Goal: Task Accomplishment & Management: Complete application form

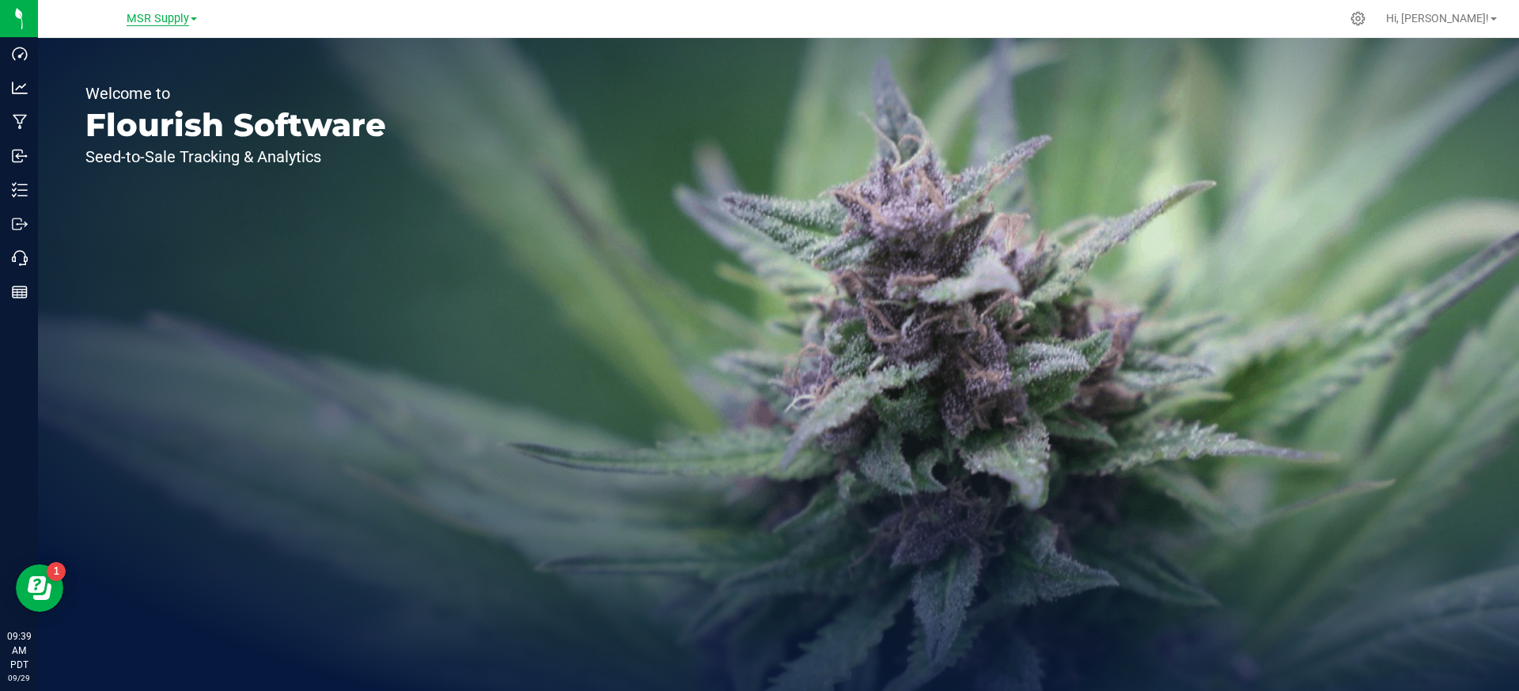
click at [172, 19] on span "MSR Supply" at bounding box center [158, 19] width 62 height 14
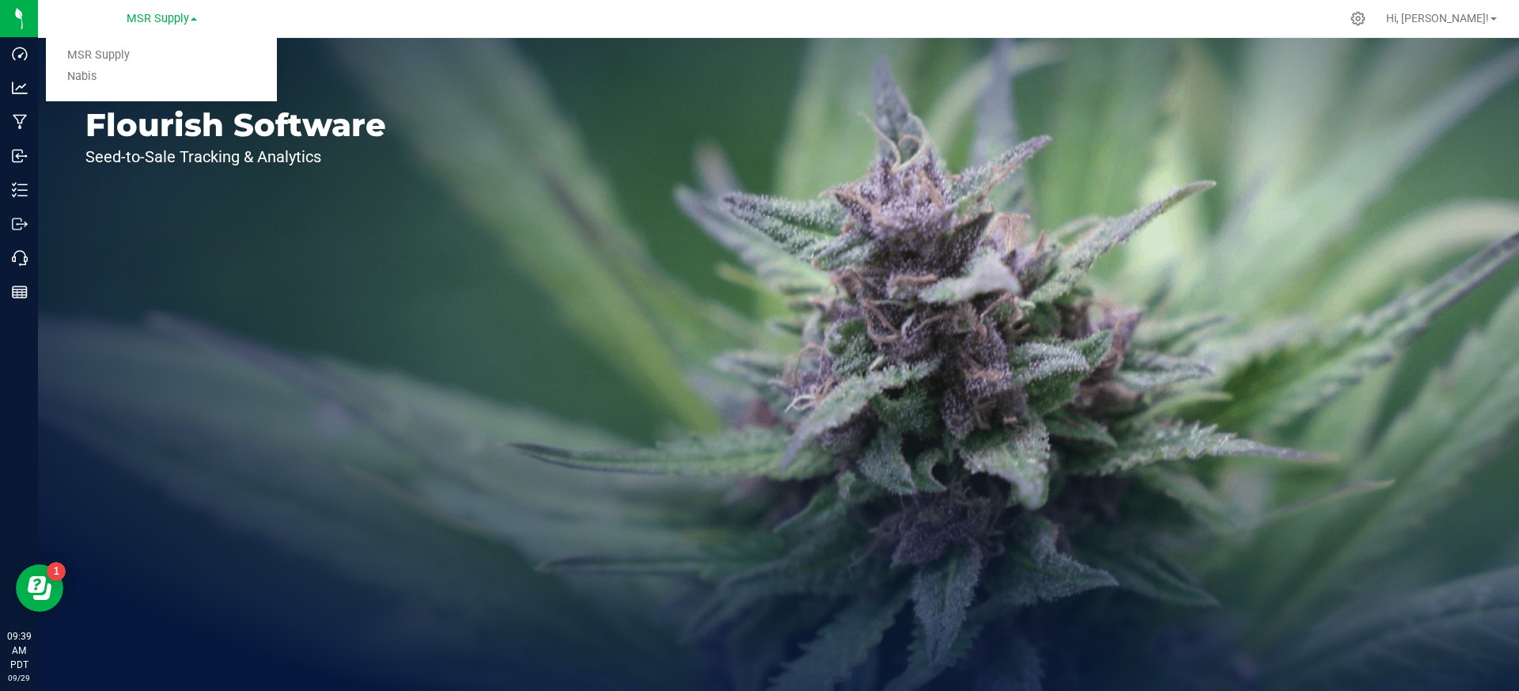
click at [104, 318] on div "Welcome to Flourish Software Seed-to-Sale Tracking & Analytics" at bounding box center [236, 364] width 396 height 653
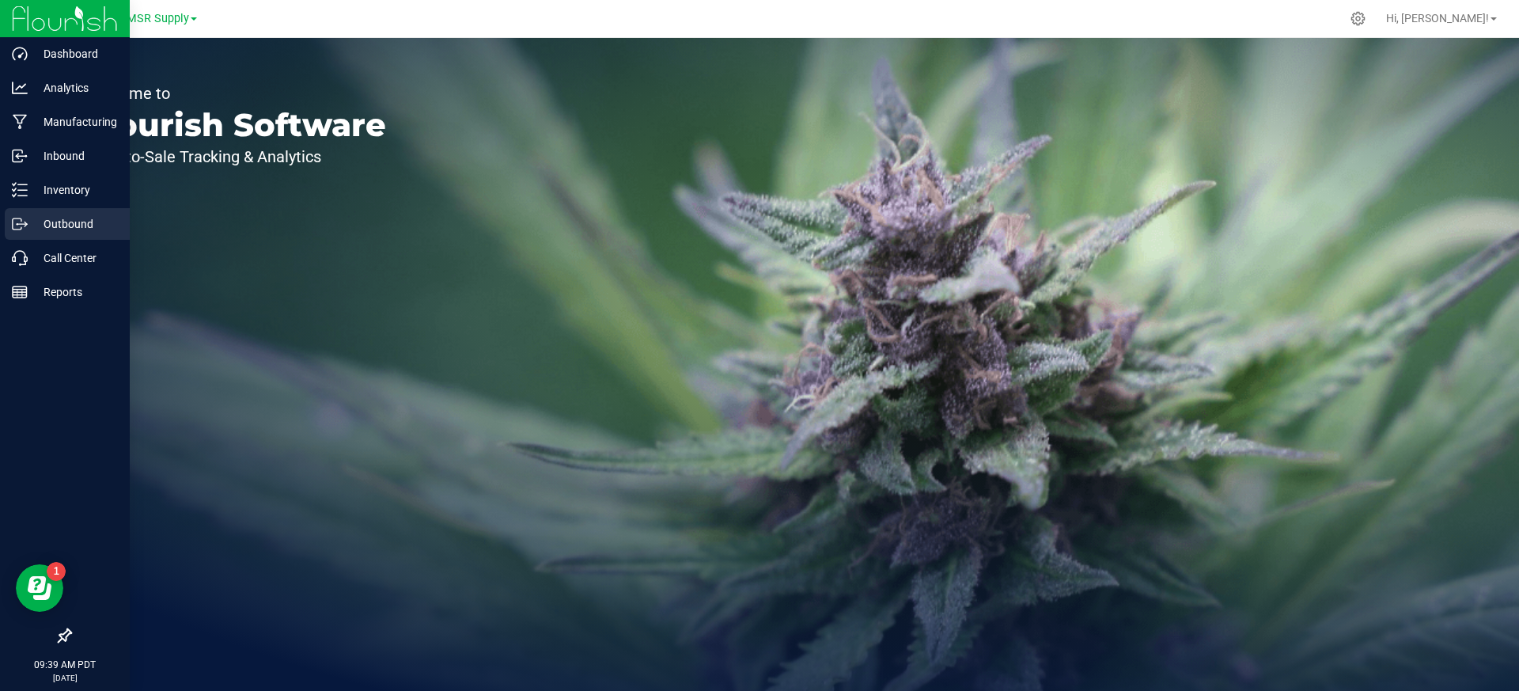
click at [28, 220] on p "Outbound" at bounding box center [75, 223] width 95 height 19
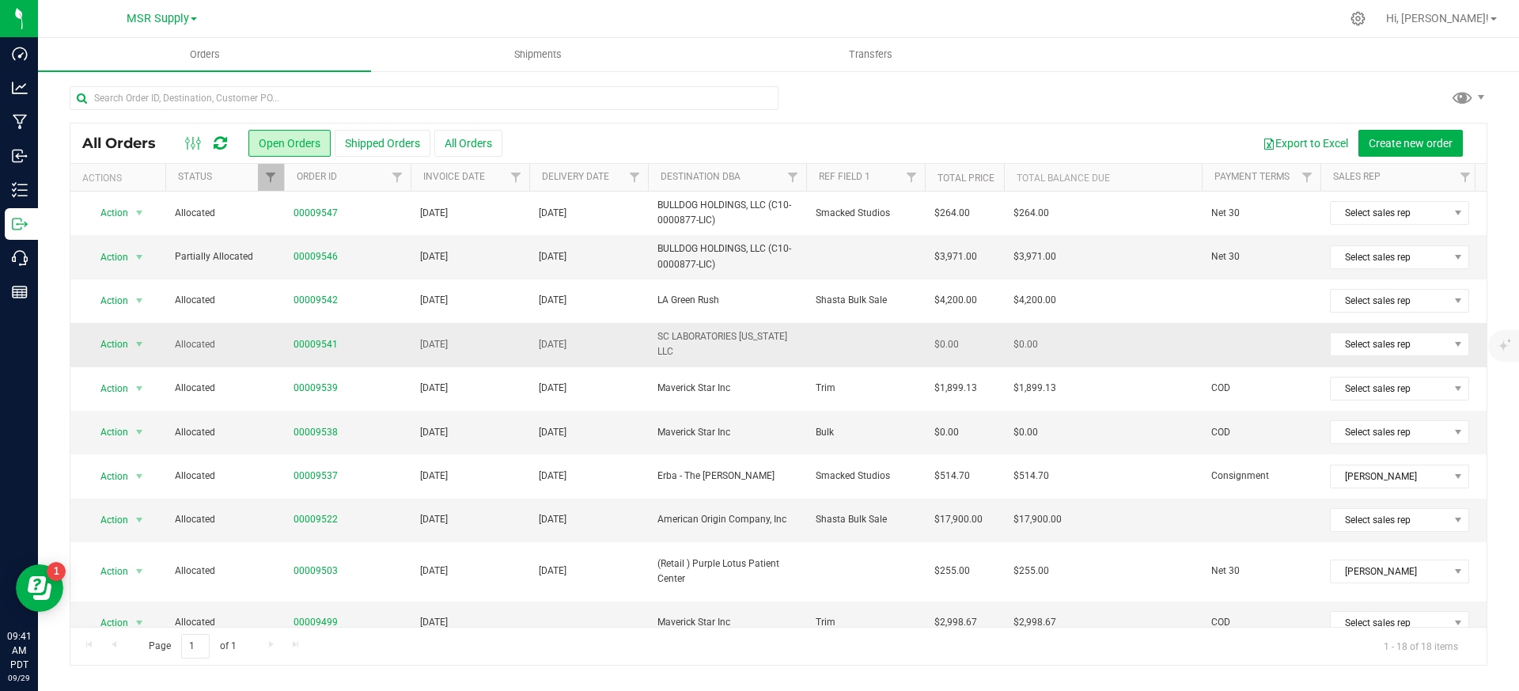
click at [855, 335] on td at bounding box center [865, 345] width 119 height 44
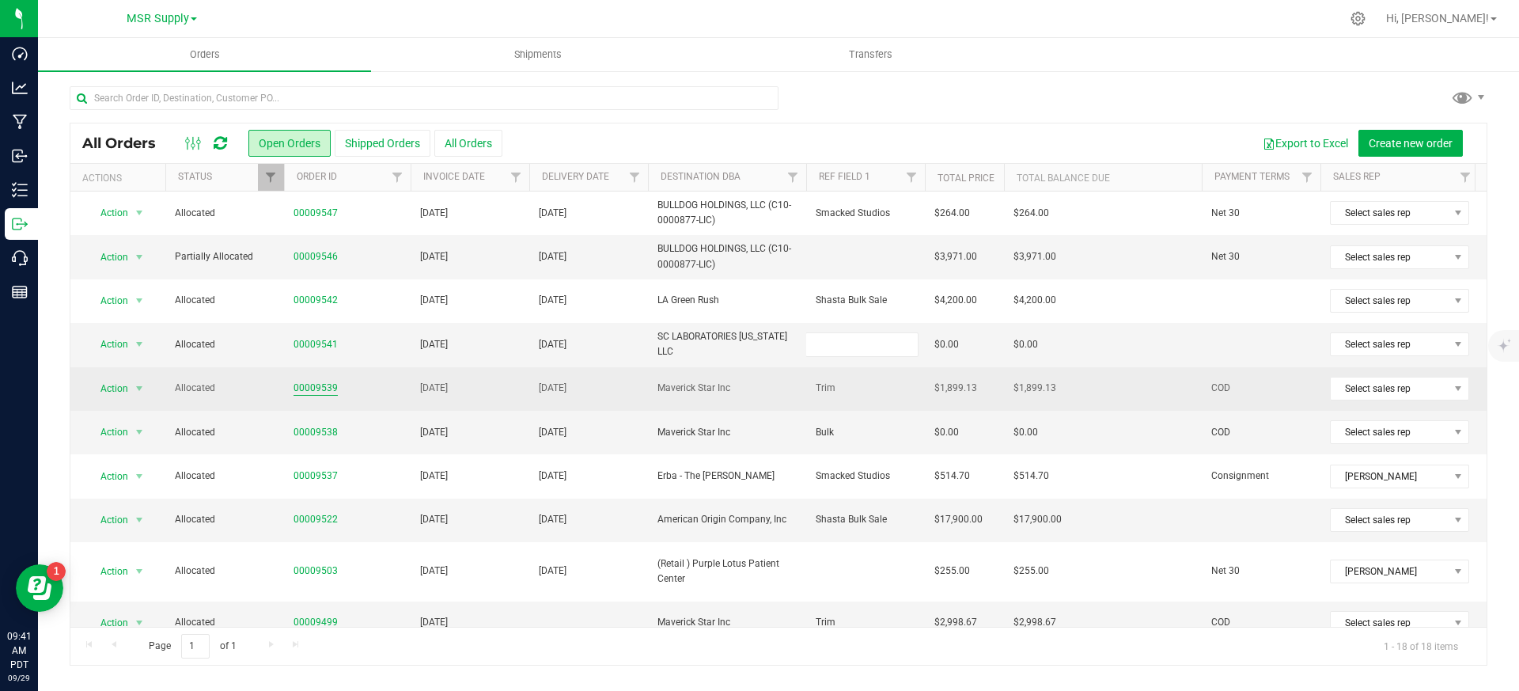
click at [313, 382] on link "00009539" at bounding box center [315, 387] width 44 height 15
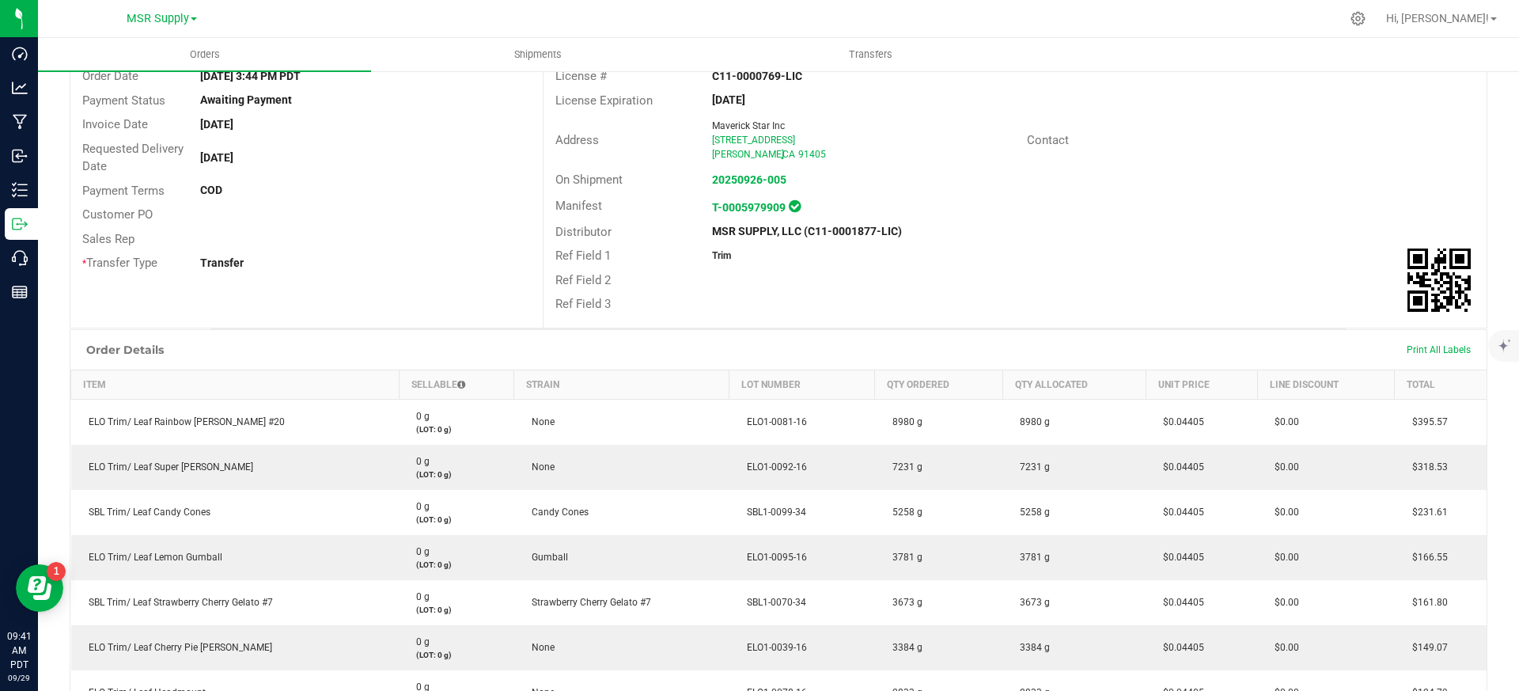
scroll to position [152, 0]
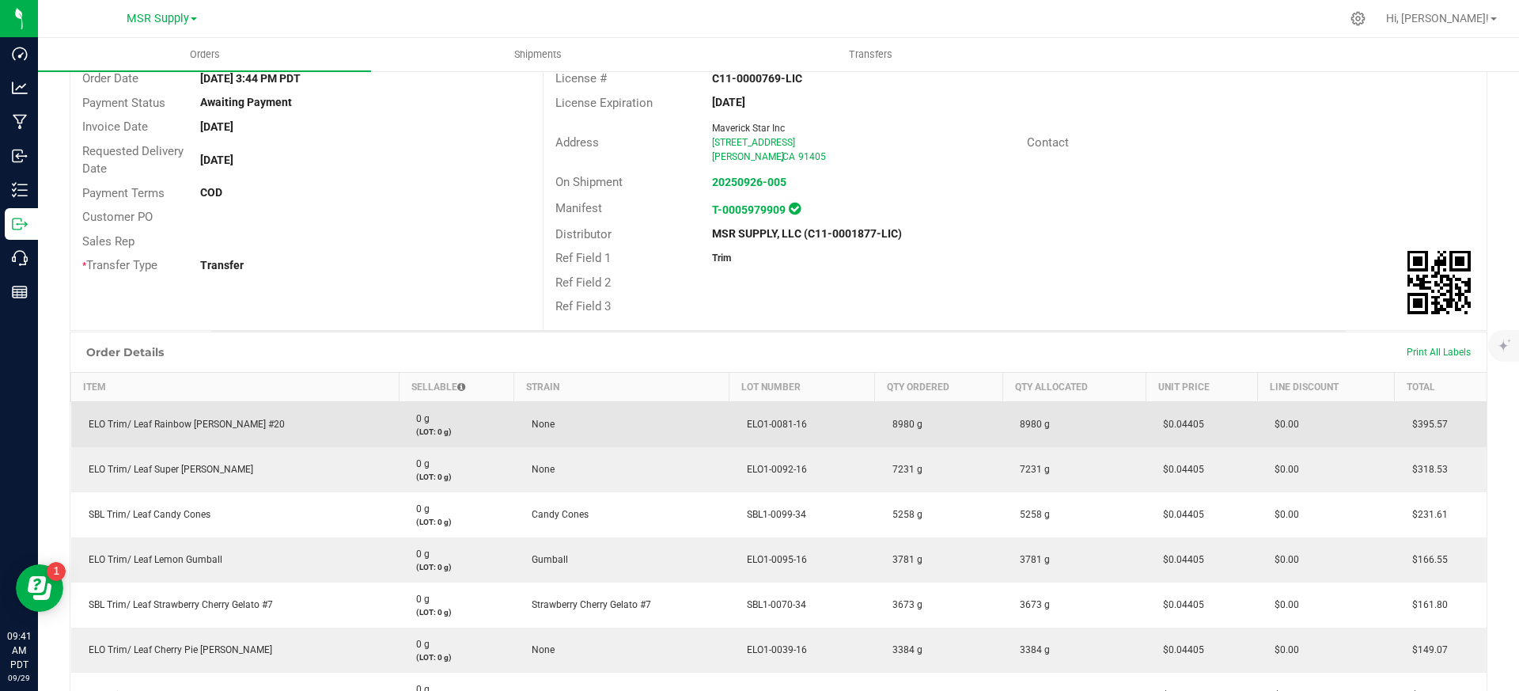
click at [1181, 418] on span "$0.04405" at bounding box center [1179, 423] width 49 height 11
copy span "0.04405"
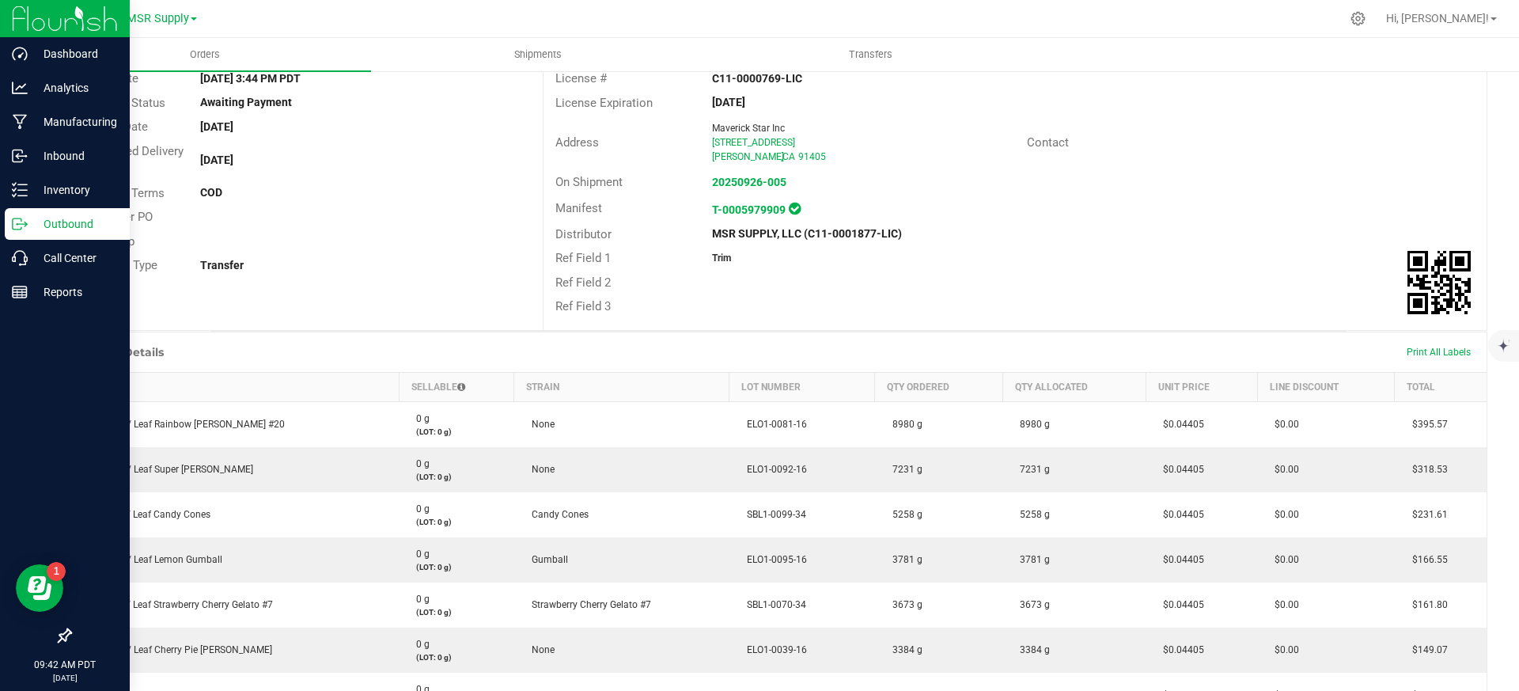
click at [61, 224] on p "Outbound" at bounding box center [75, 223] width 95 height 19
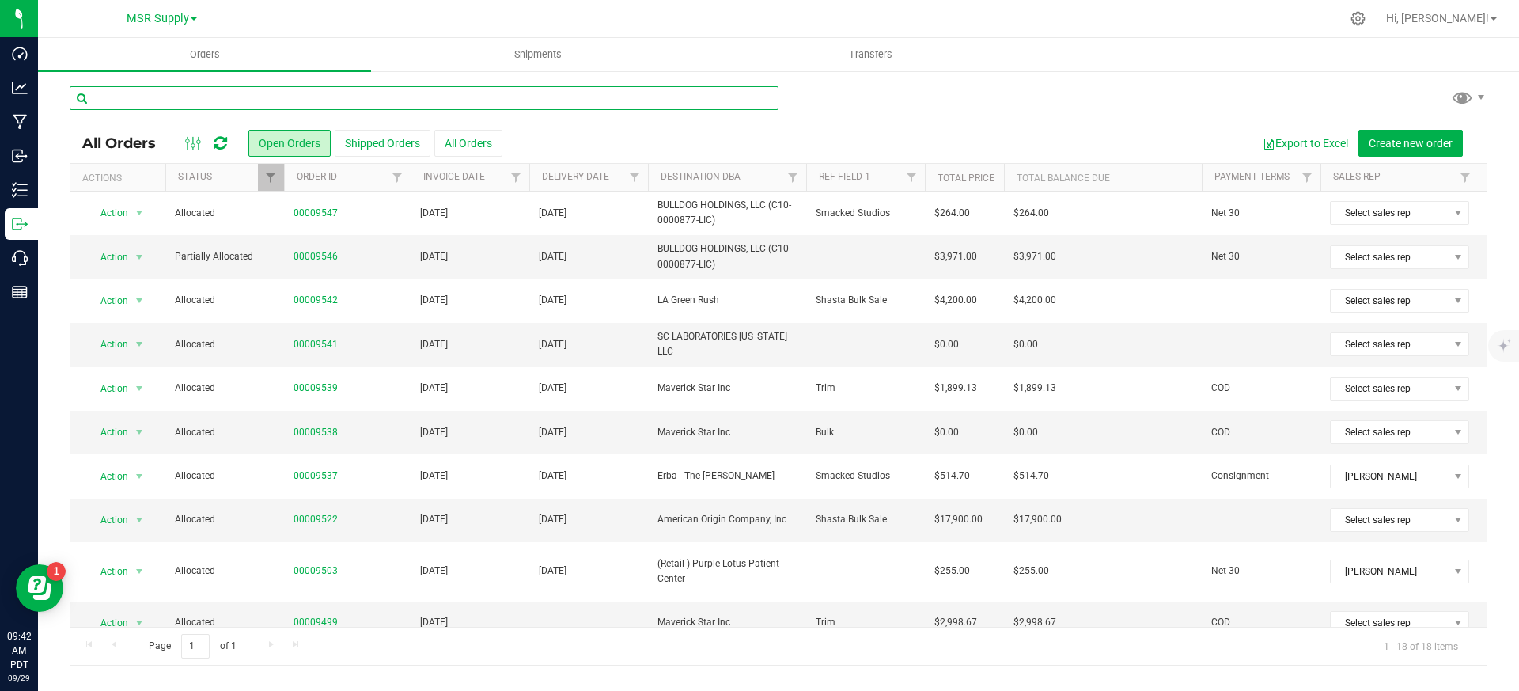
click at [522, 97] on input "text" at bounding box center [424, 98] width 709 height 24
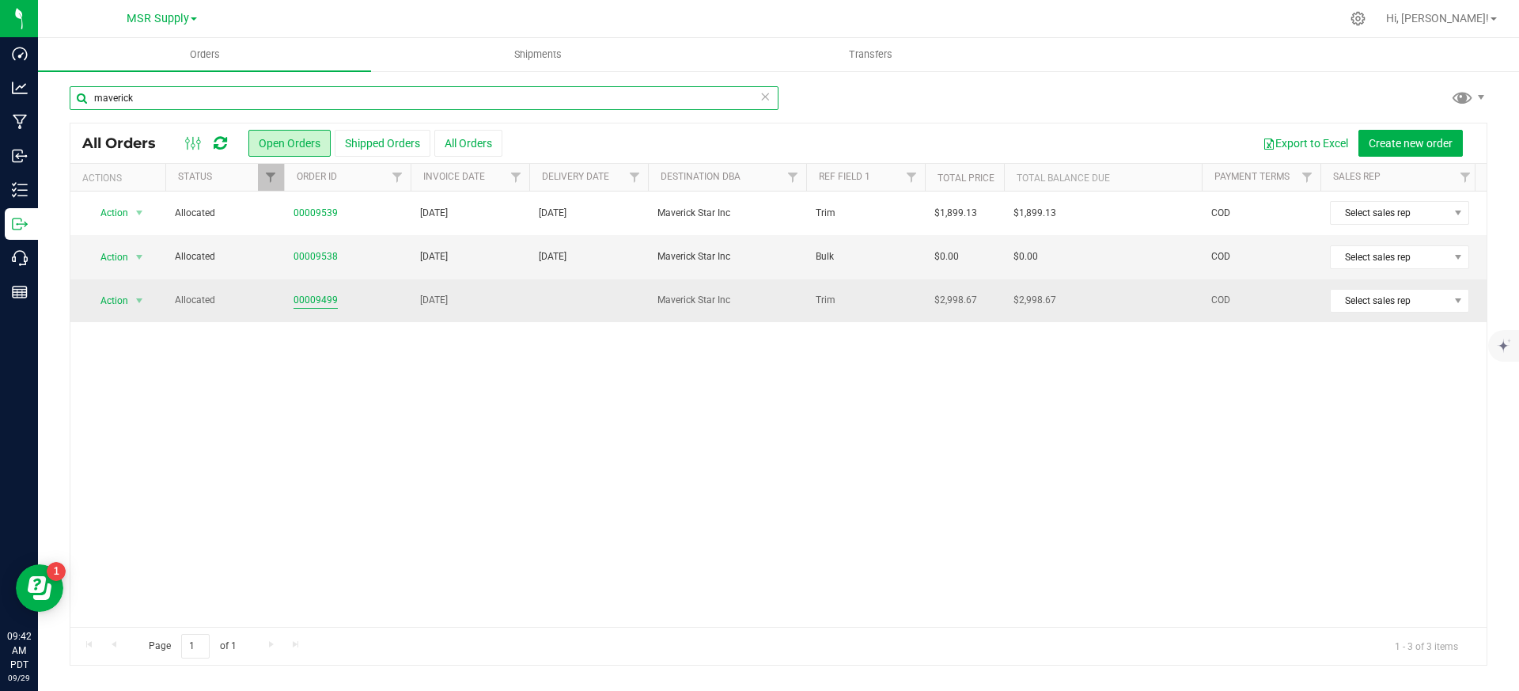
type input "maverick"
click at [317, 301] on link "00009499" at bounding box center [315, 300] width 44 height 15
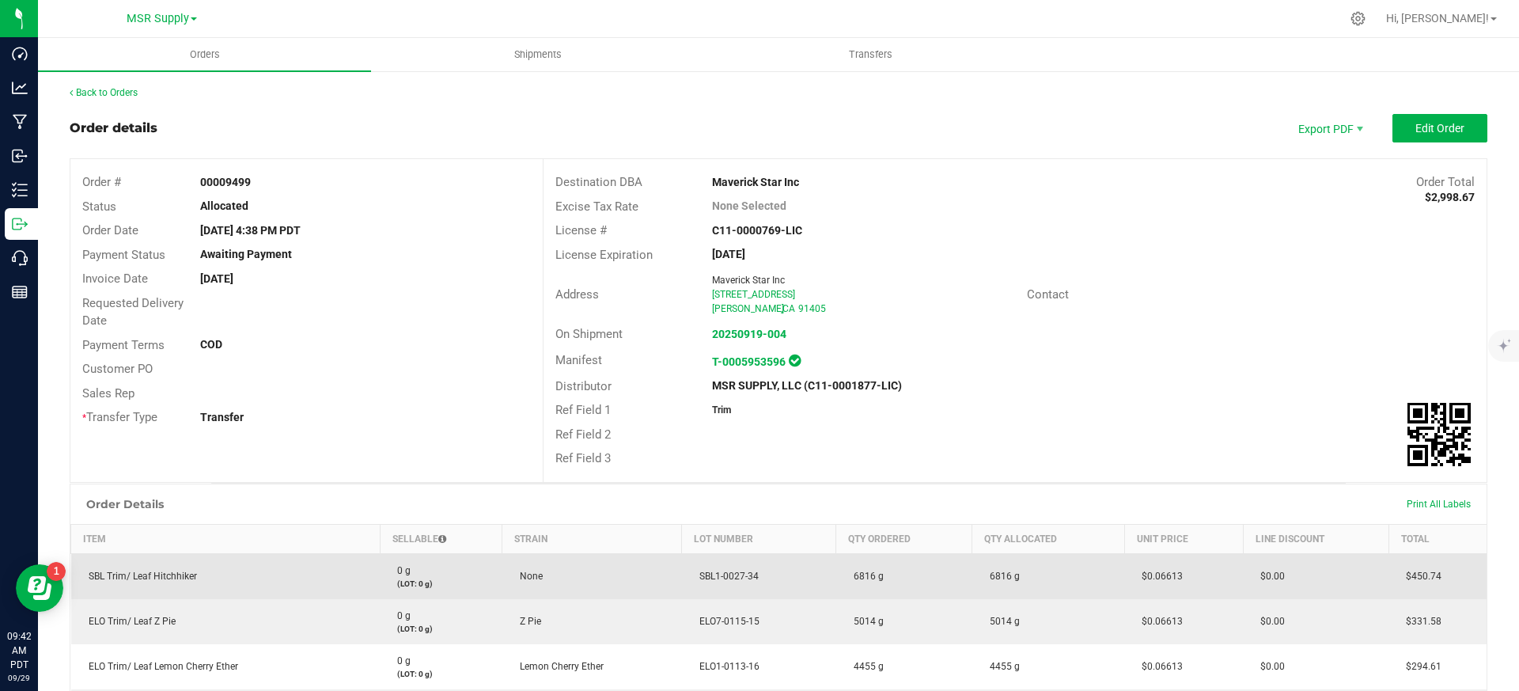
click at [1152, 579] on span "$0.06613" at bounding box center [1158, 575] width 49 height 11
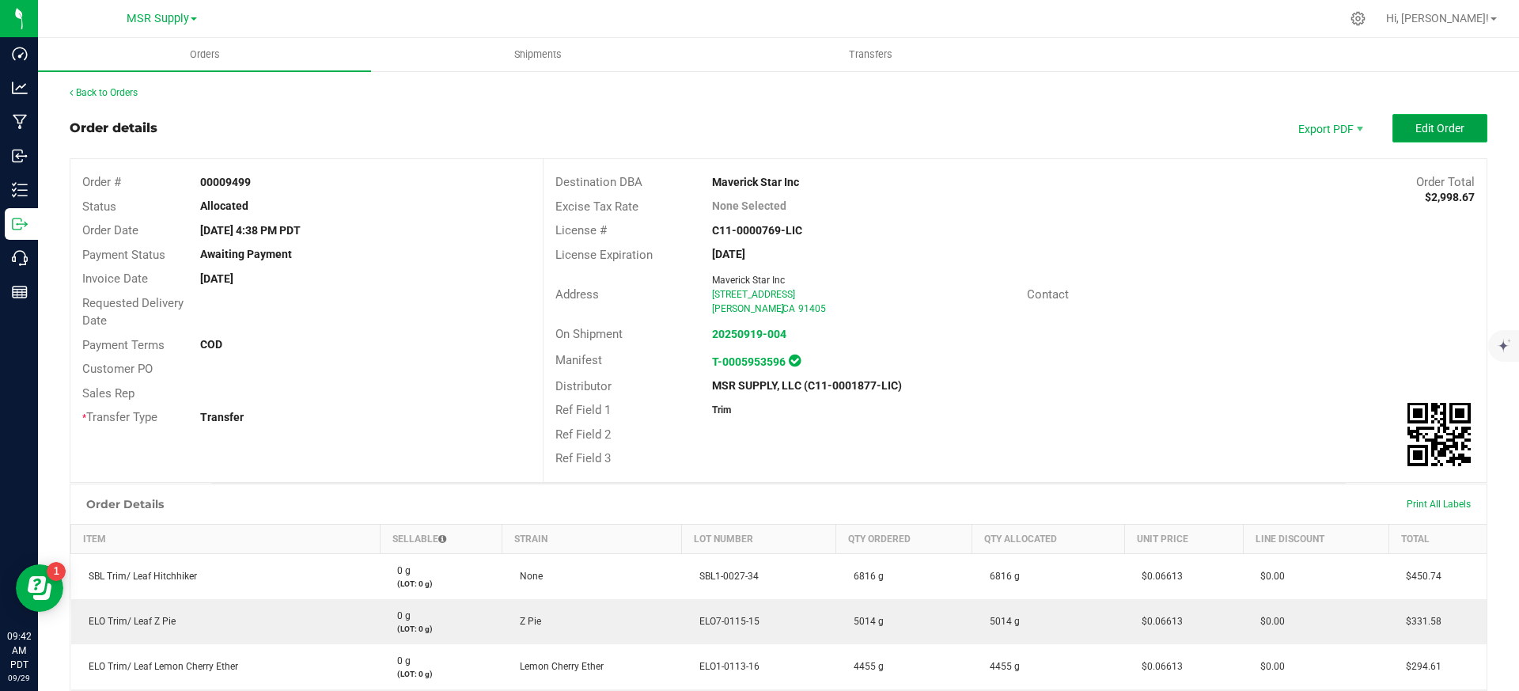
click at [1404, 120] on button "Edit Order" at bounding box center [1439, 128] width 95 height 28
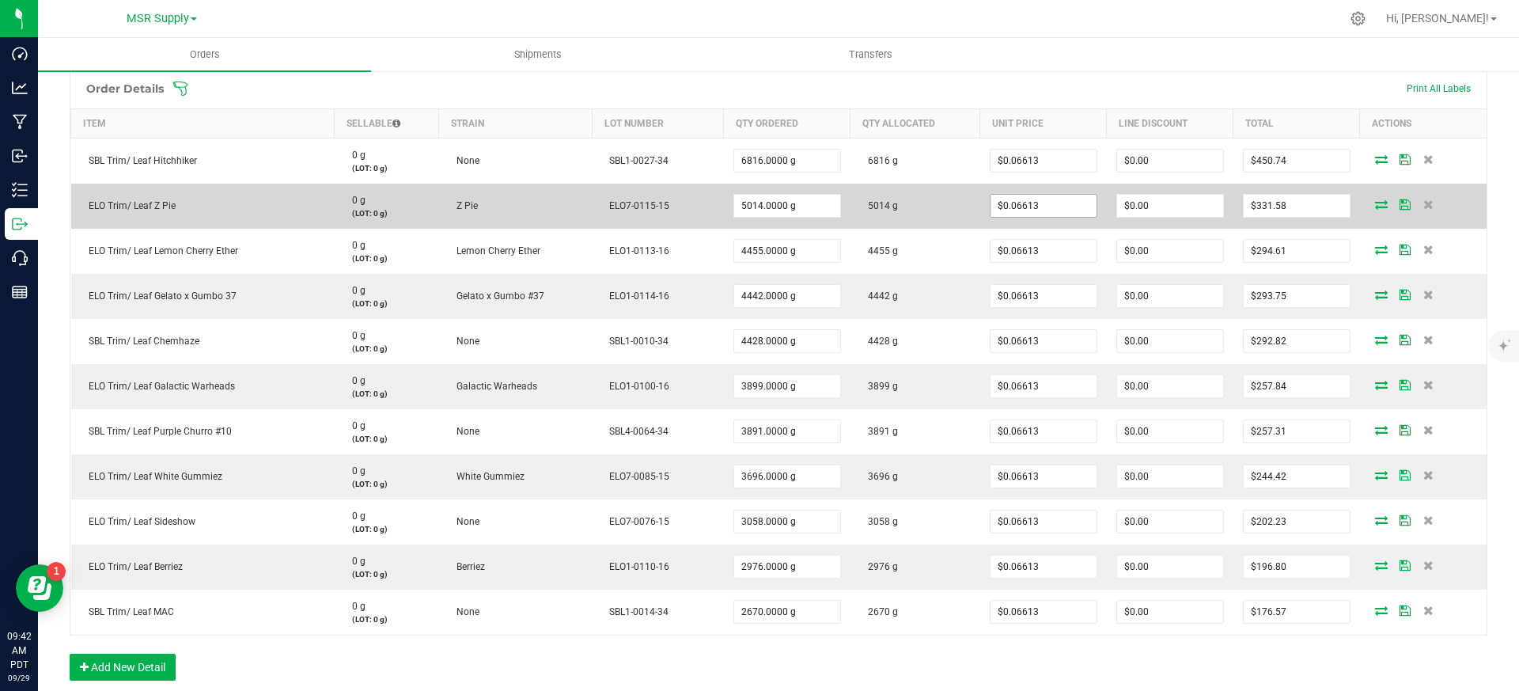
scroll to position [338, 0]
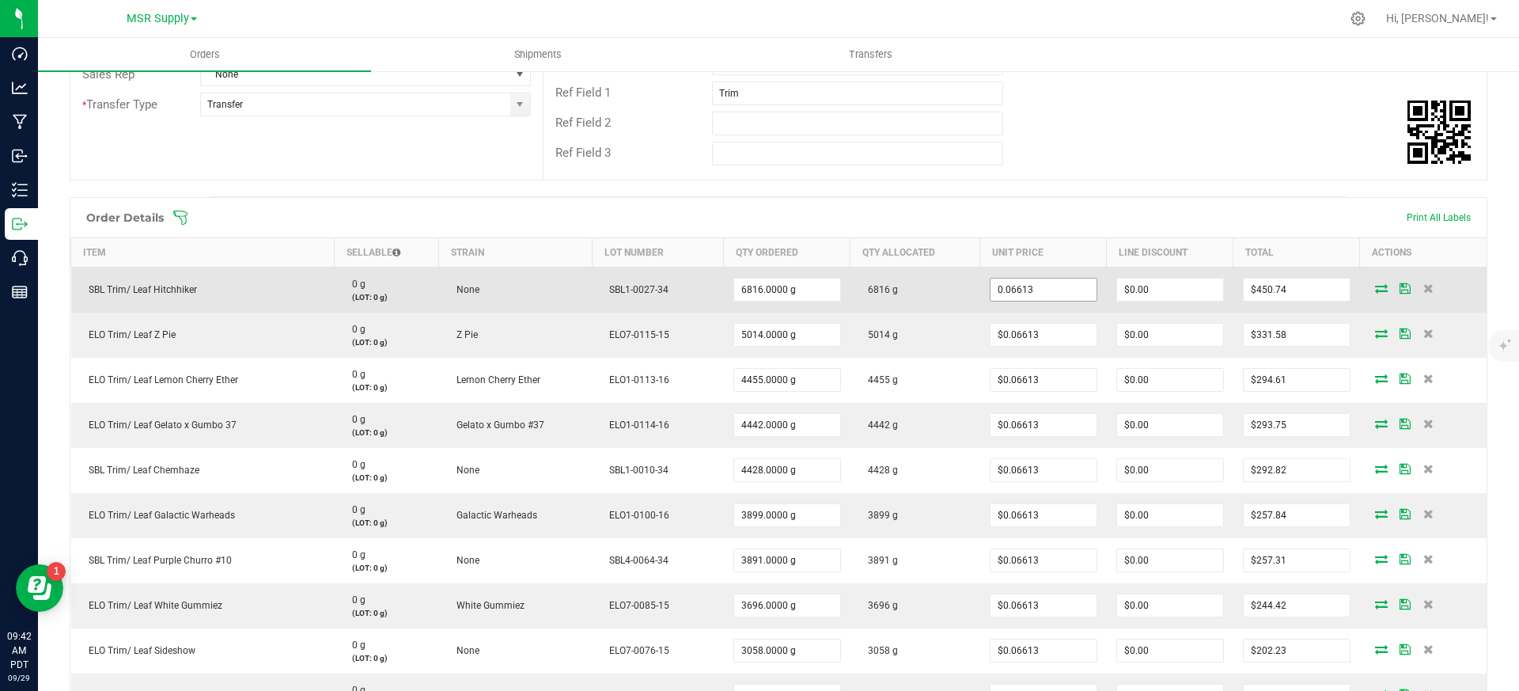
click at [1034, 298] on input "0.06613" at bounding box center [1043, 289] width 106 height 22
paste input "4405"
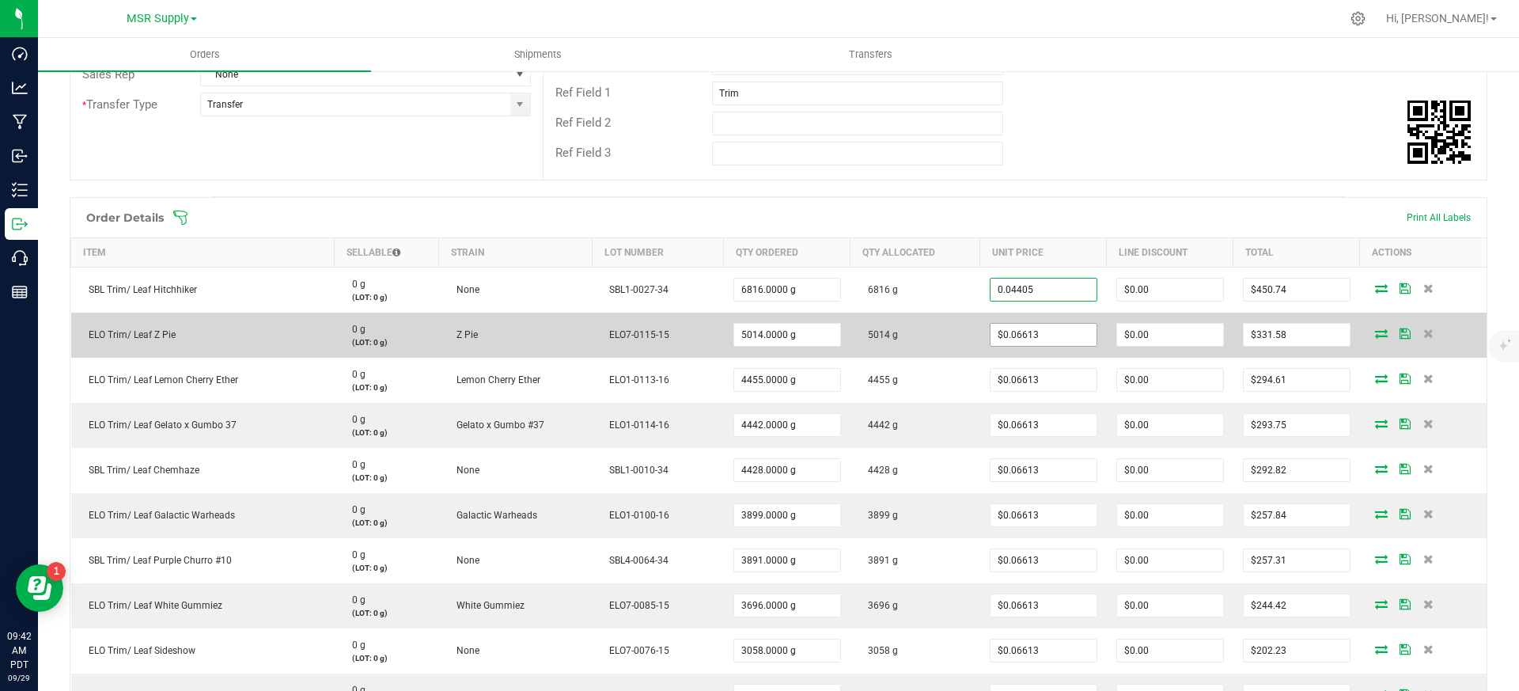
type input "$0.04405"
type input "$300.24"
click at [1034, 337] on input "0.06613" at bounding box center [1043, 335] width 106 height 22
paste input "4405"
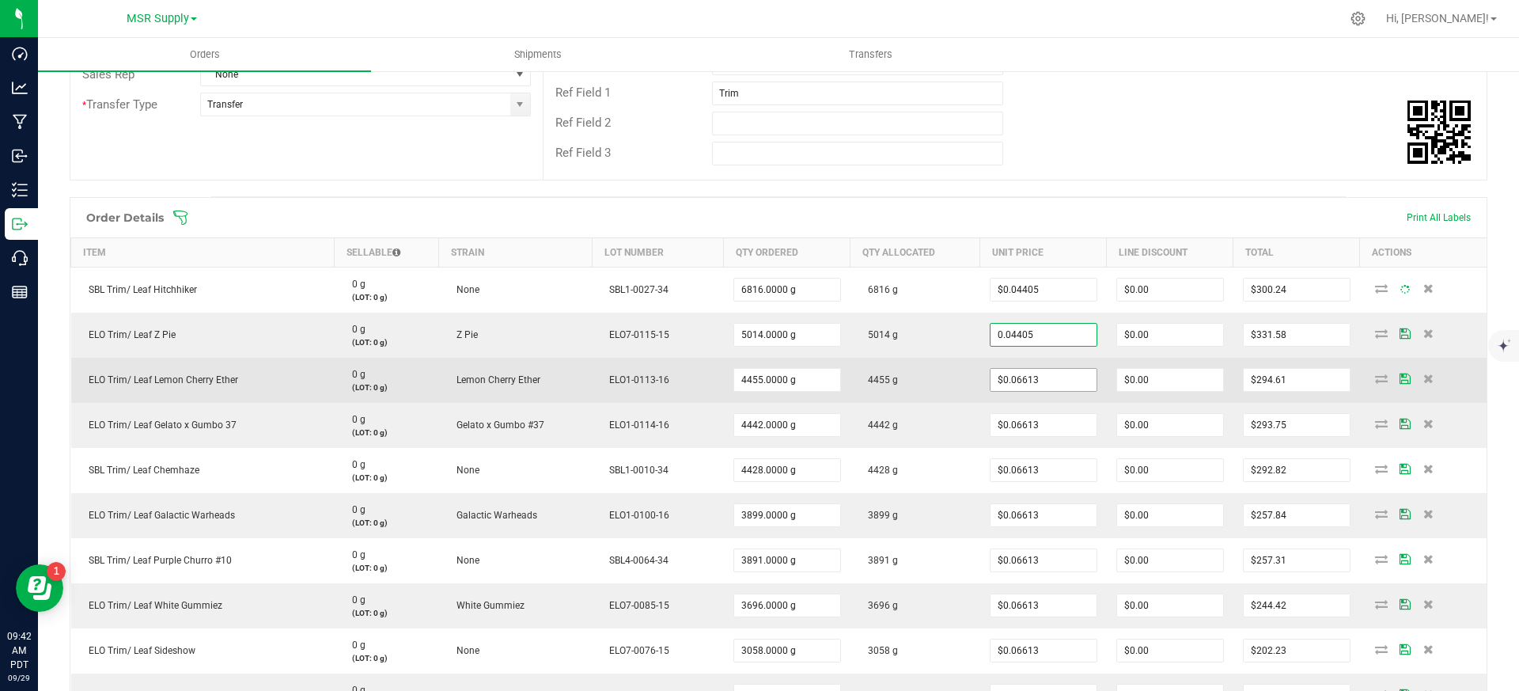
type input "$0.04405"
type input "$220.87"
click at [1035, 382] on input "0.06613" at bounding box center [1043, 380] width 106 height 22
paste input "4405"
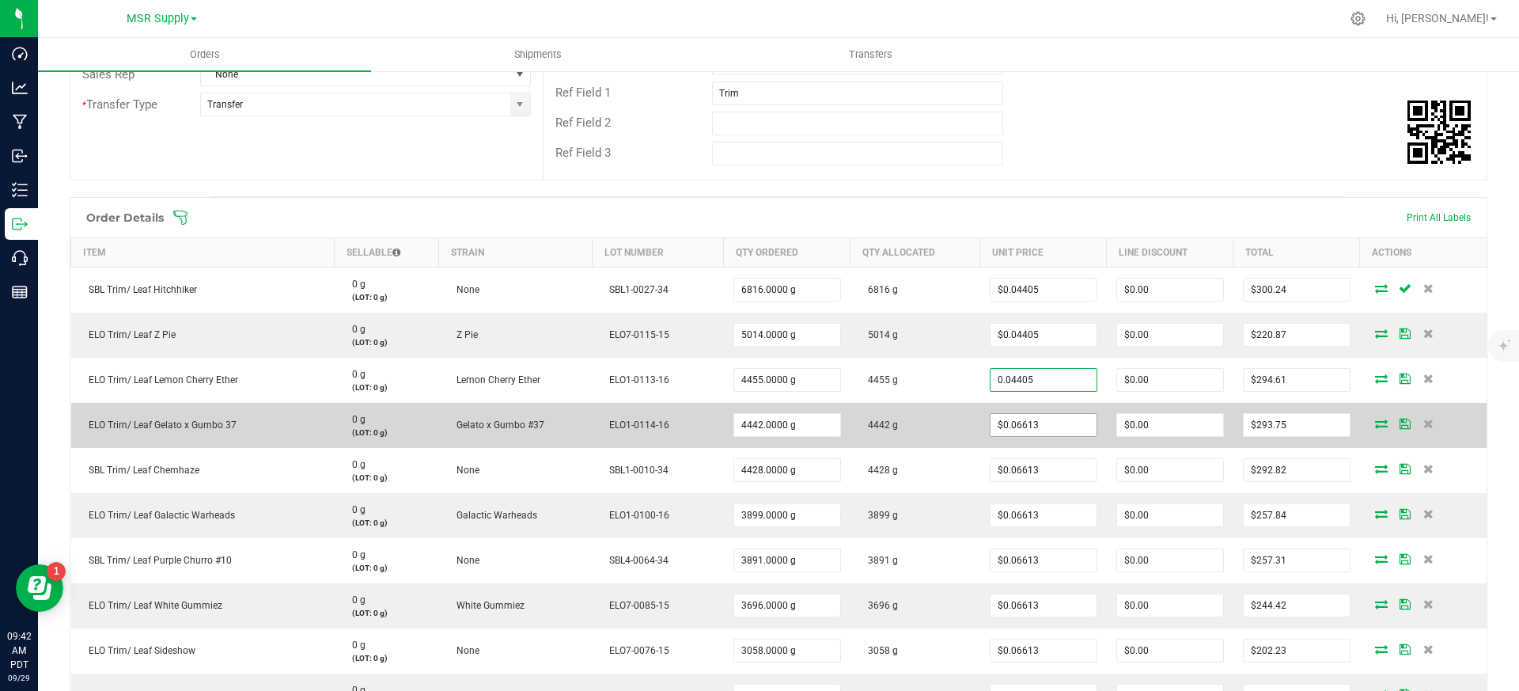
type input "$0.04405"
type input "$196.24"
click at [1035, 417] on input "0.06613" at bounding box center [1043, 425] width 106 height 22
paste input "4405"
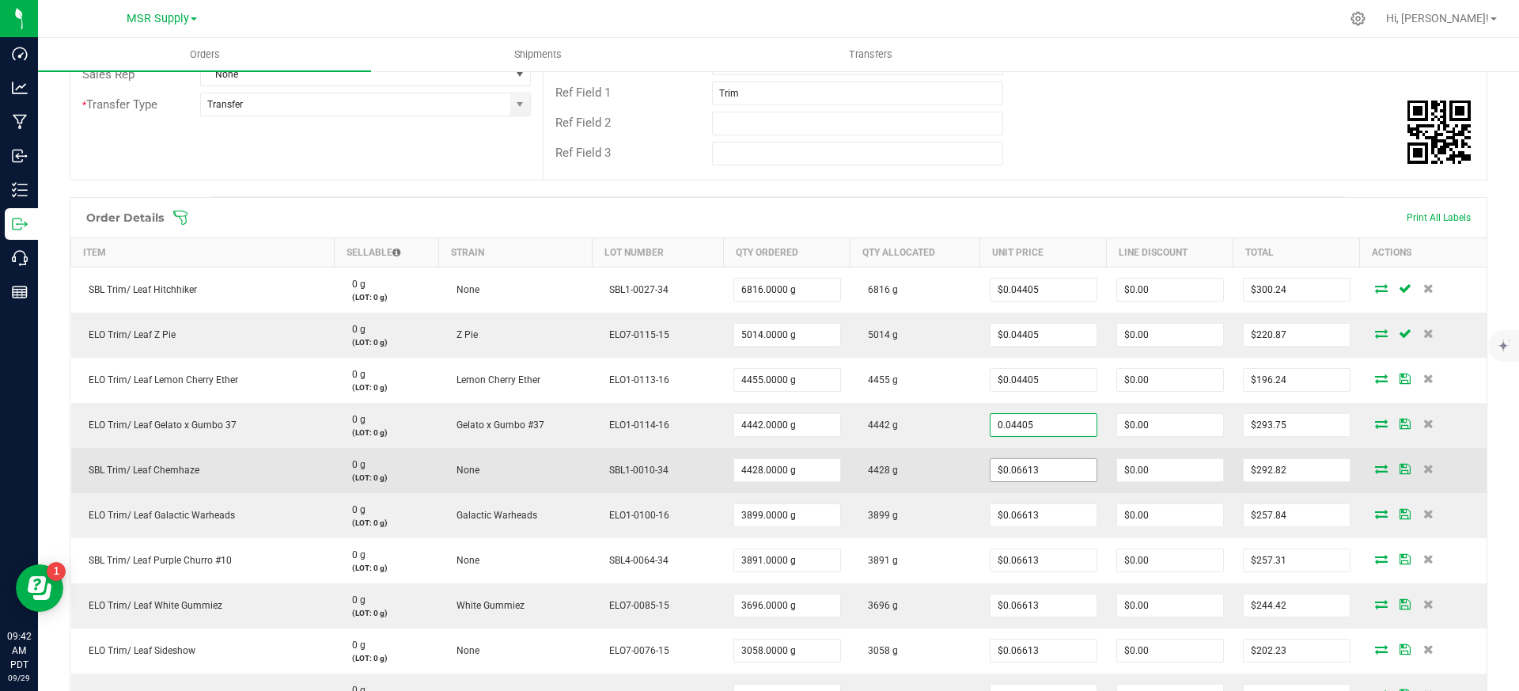
type input "$0.04405"
type input "$195.67"
click at [1038, 470] on input "0.06613" at bounding box center [1043, 470] width 106 height 22
paste input "4405"
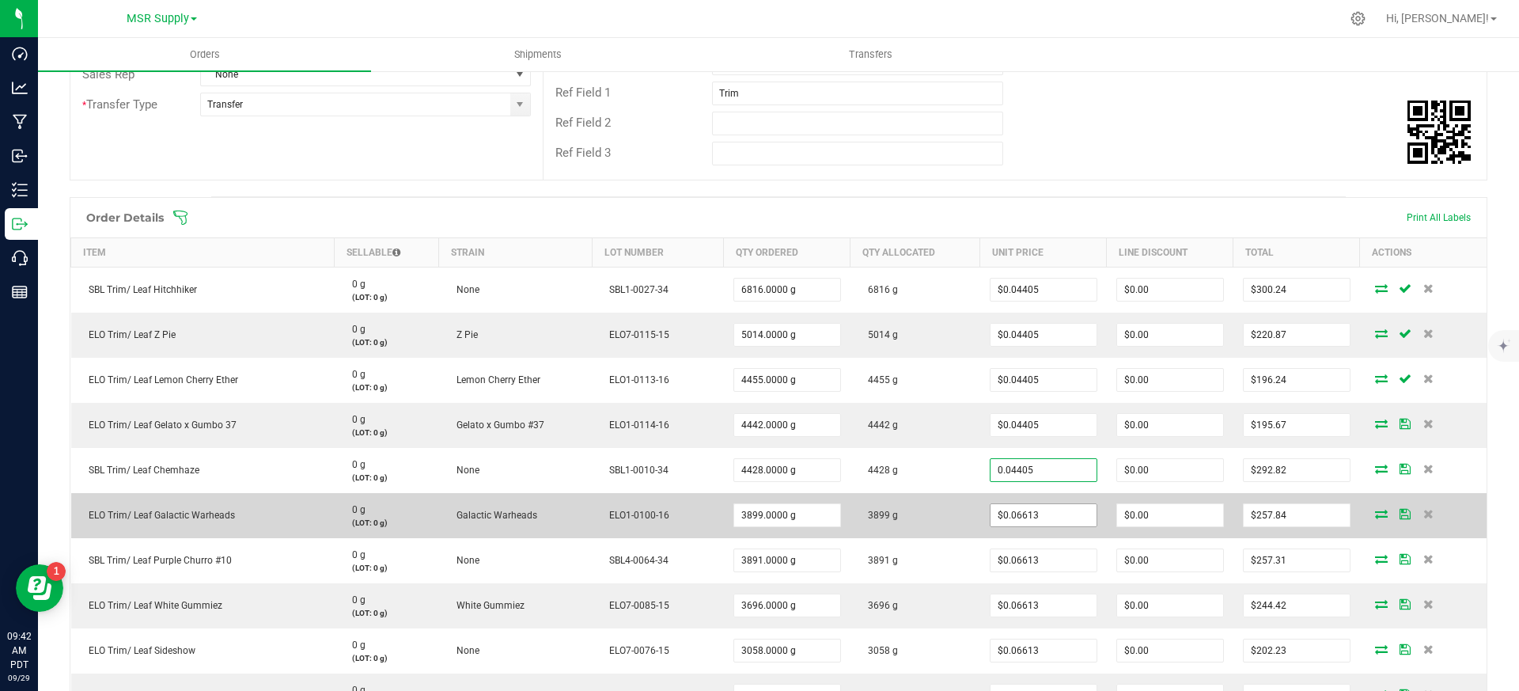
type input "$0.04405"
type input "$195.05"
click at [1038, 510] on input "0.06613" at bounding box center [1043, 515] width 106 height 22
paste input "4405"
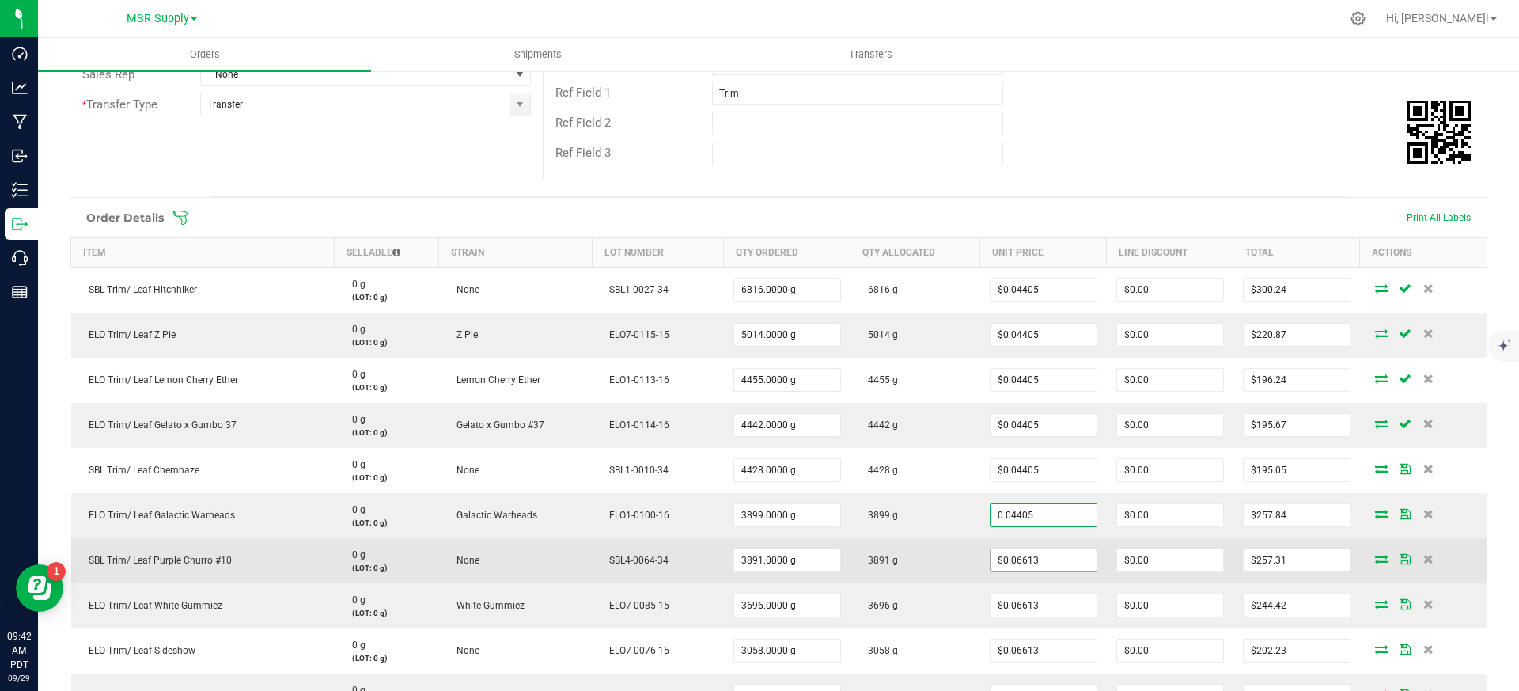
type input "$0.04405"
type input "$171.75"
click at [1031, 554] on input "0.06613" at bounding box center [1043, 560] width 106 height 22
paste input "4405"
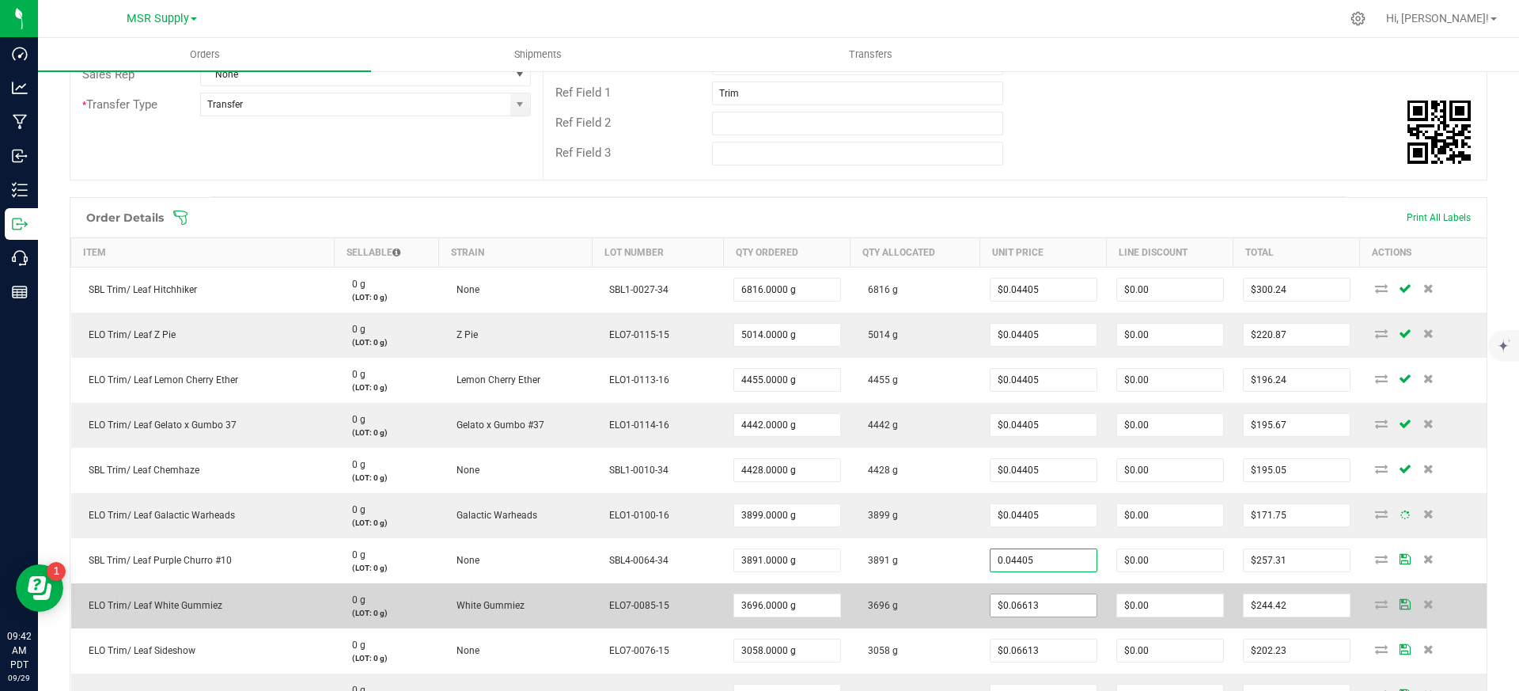
type input "$0.04405"
type input "$171.40"
click at [1026, 607] on input "0.06613" at bounding box center [1043, 605] width 106 height 22
paste input "4405"
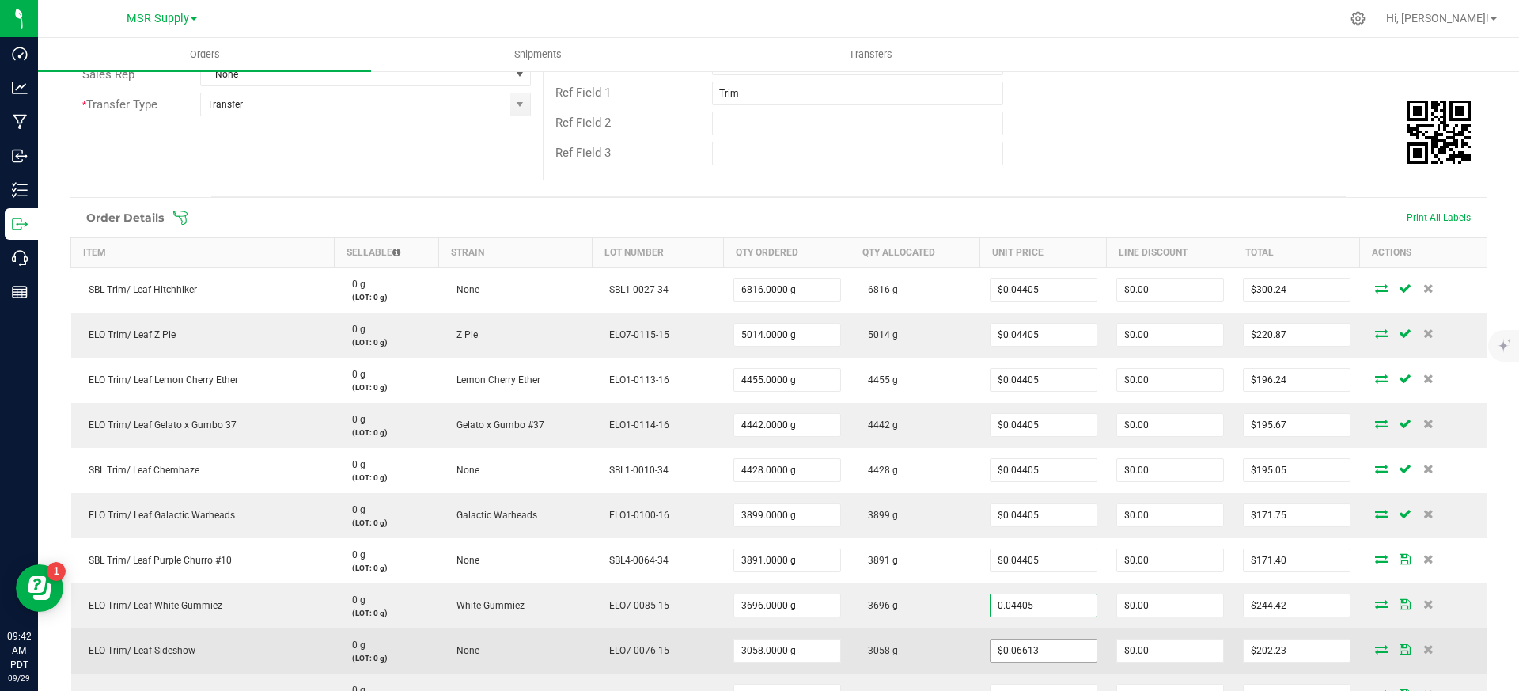
type input "$0.04405"
type input "$162.81"
paste input "4405"
click at [1028, 657] on input "0.04405" at bounding box center [1043, 650] width 106 height 22
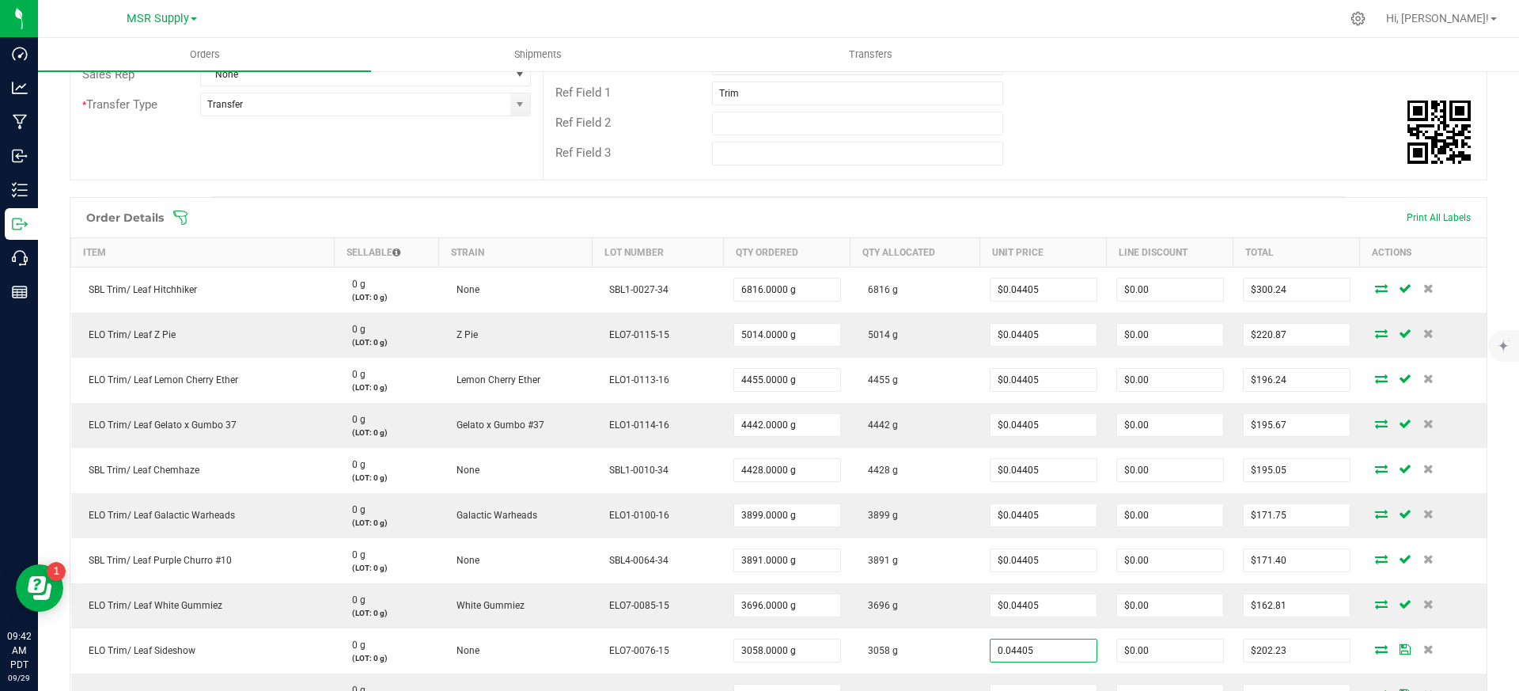
type input "$0.04405"
type input "$134.70"
click at [1061, 125] on div "Ref Field 2" at bounding box center [1014, 123] width 943 height 30
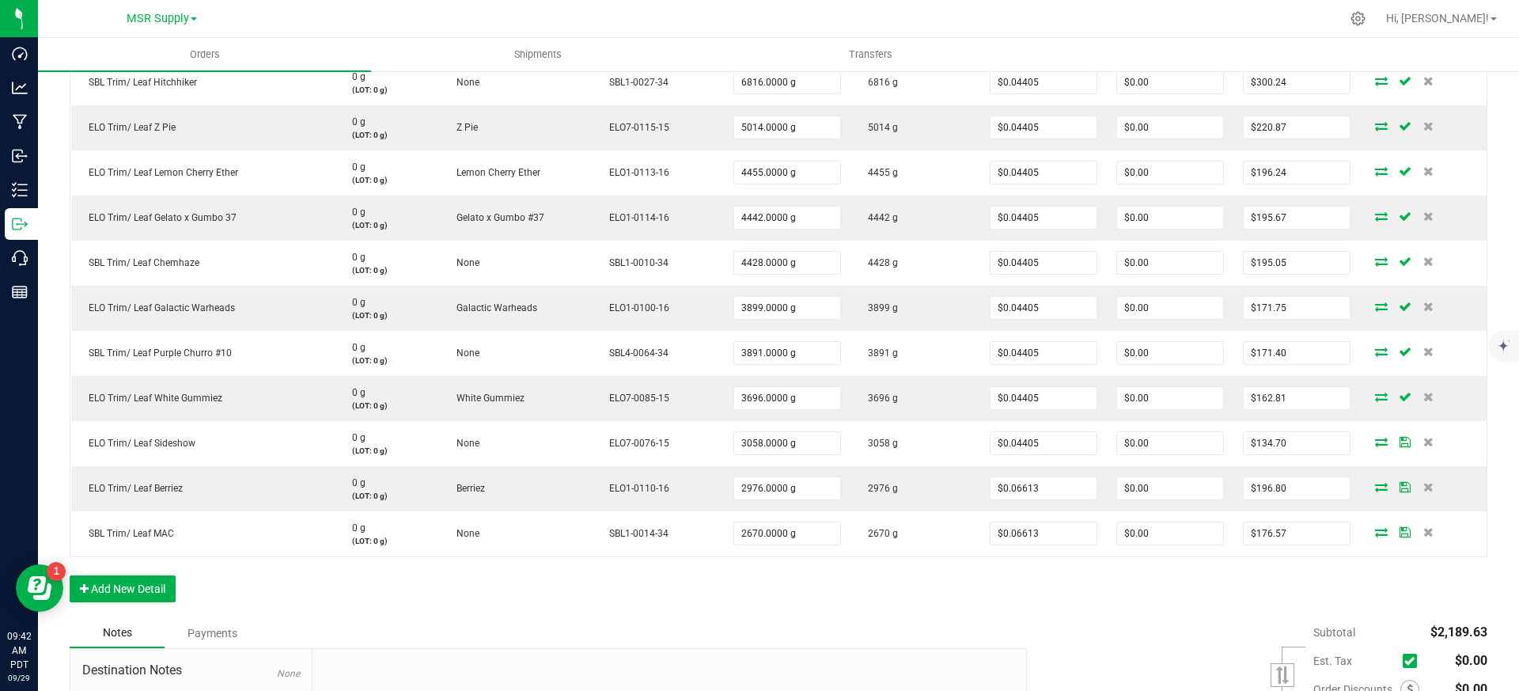
scroll to position [630, 0]
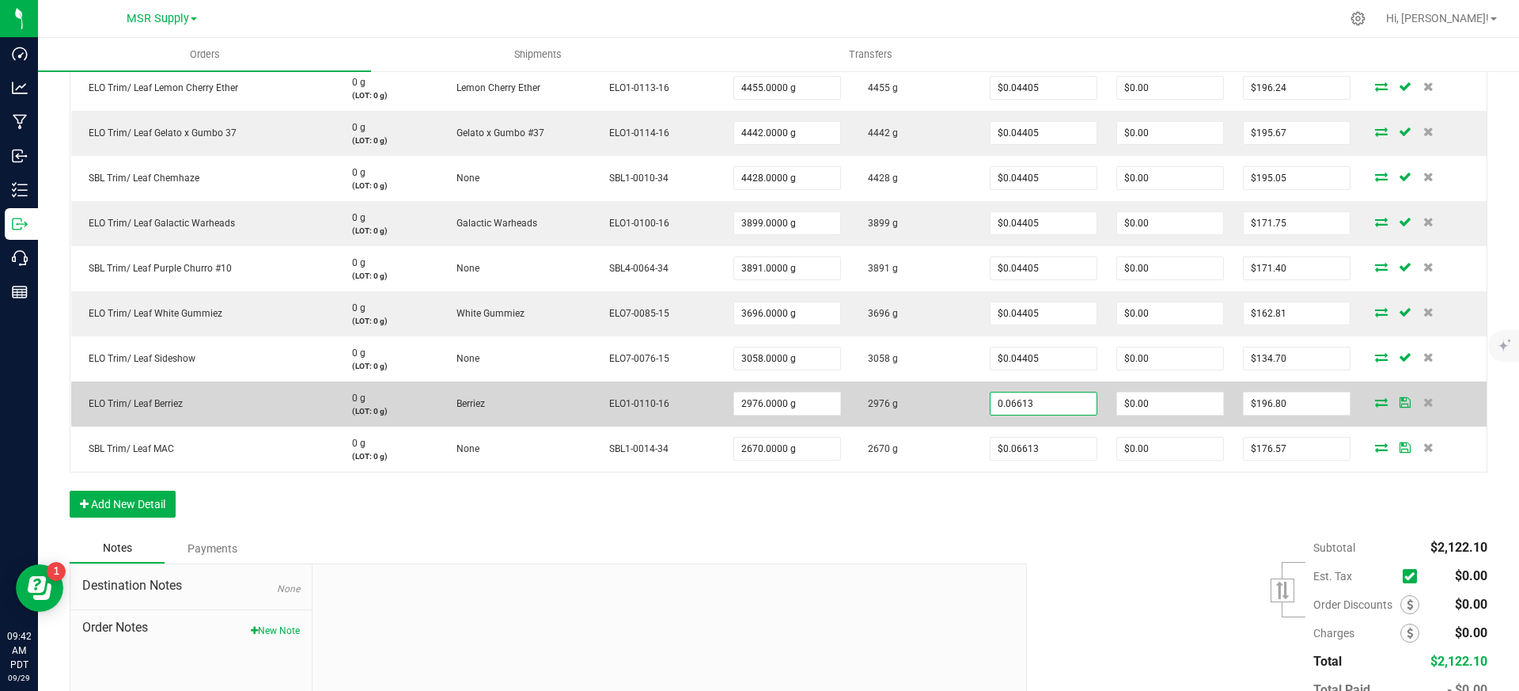
click at [1033, 394] on input "0.06613" at bounding box center [1043, 403] width 106 height 22
paste input "4405"
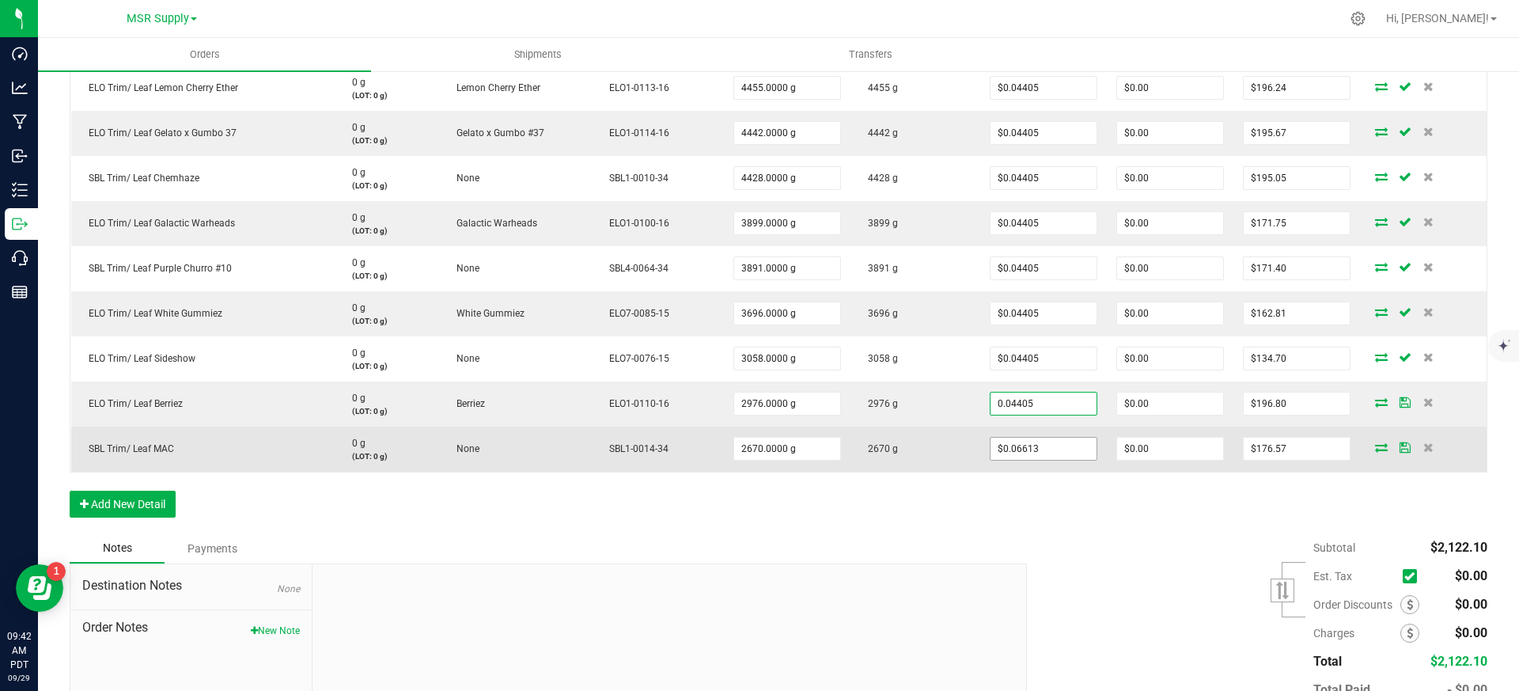
type input "$0.04405"
type input "$131.09"
click at [1044, 457] on input "0.06613" at bounding box center [1043, 448] width 106 height 22
paste input "4405"
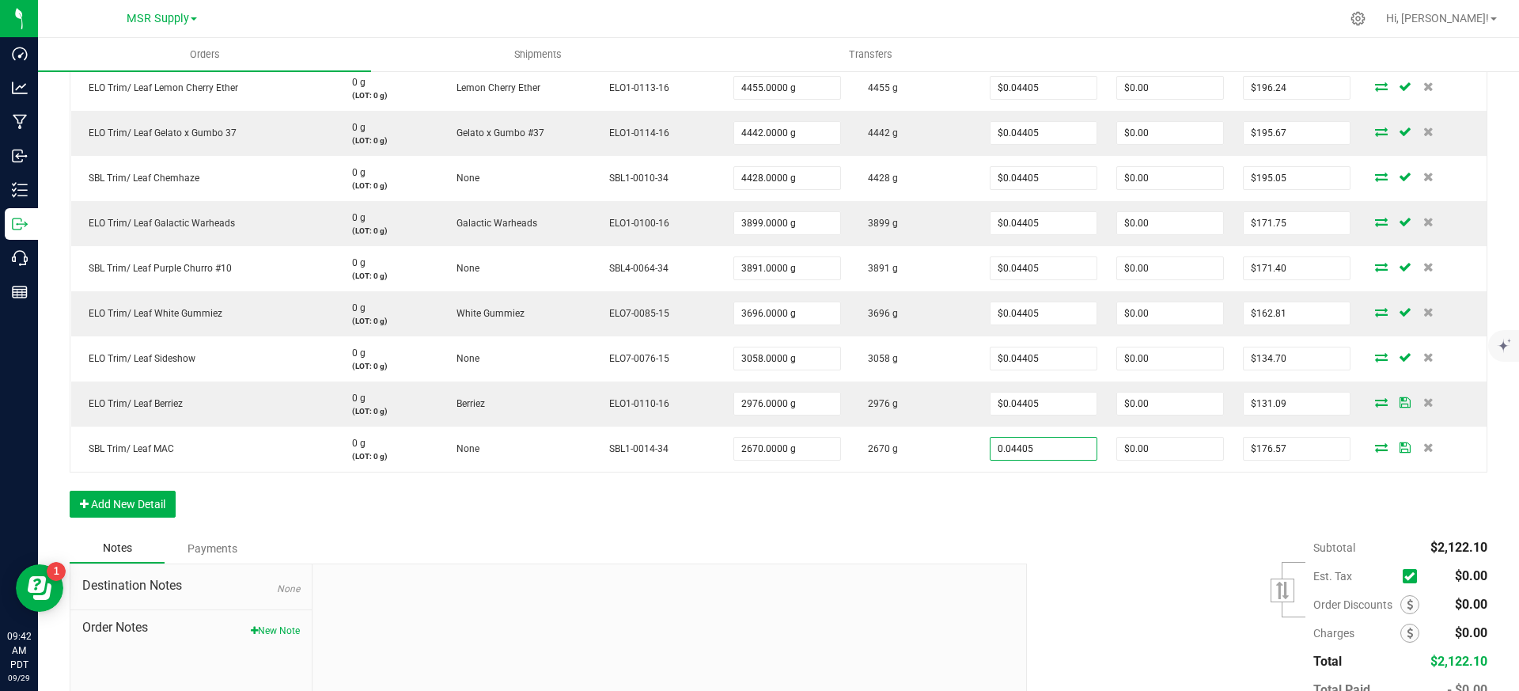
type input "$0.04405"
type input "$117.61"
click at [1056, 508] on div "Order Details Print All Labels Item Sellable Strain Lot Number Qty Ordered Qty …" at bounding box center [778, 219] width 1417 height 628
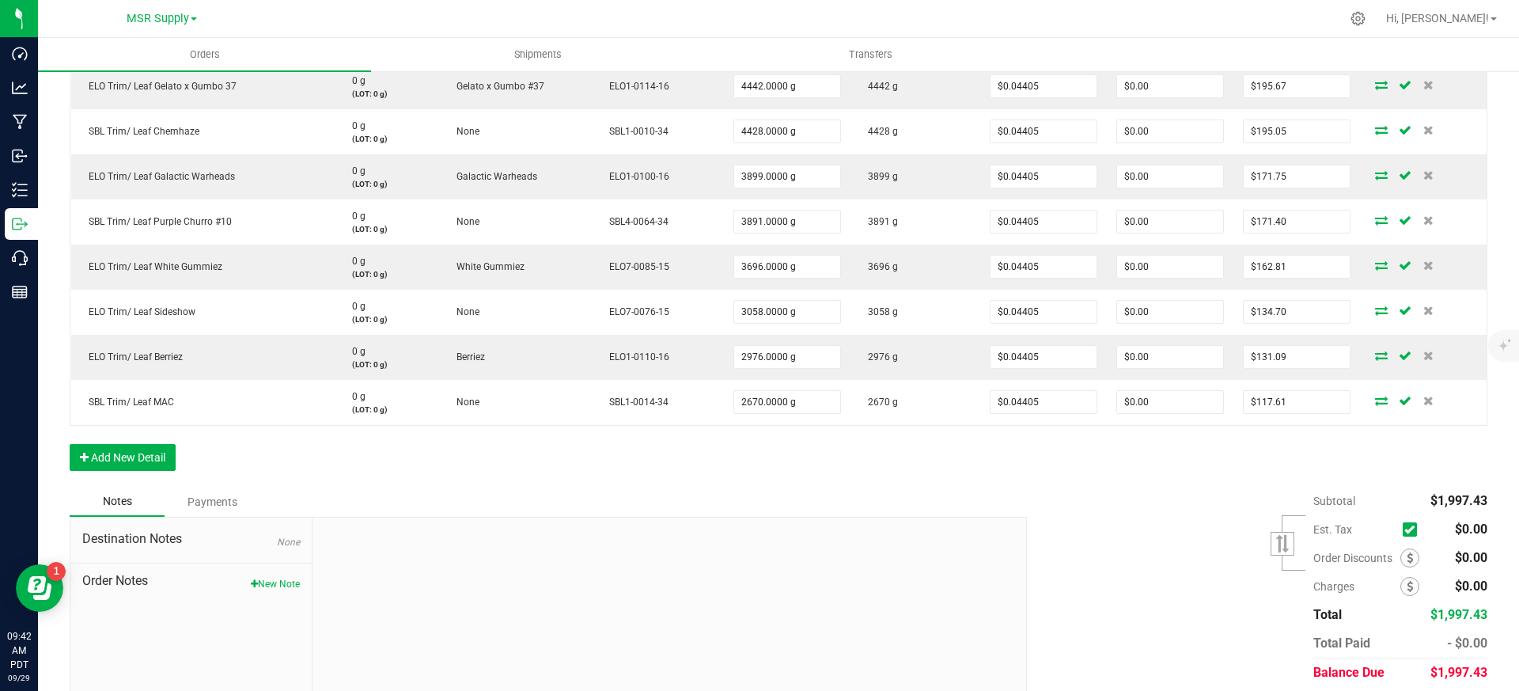
scroll to position [0, 0]
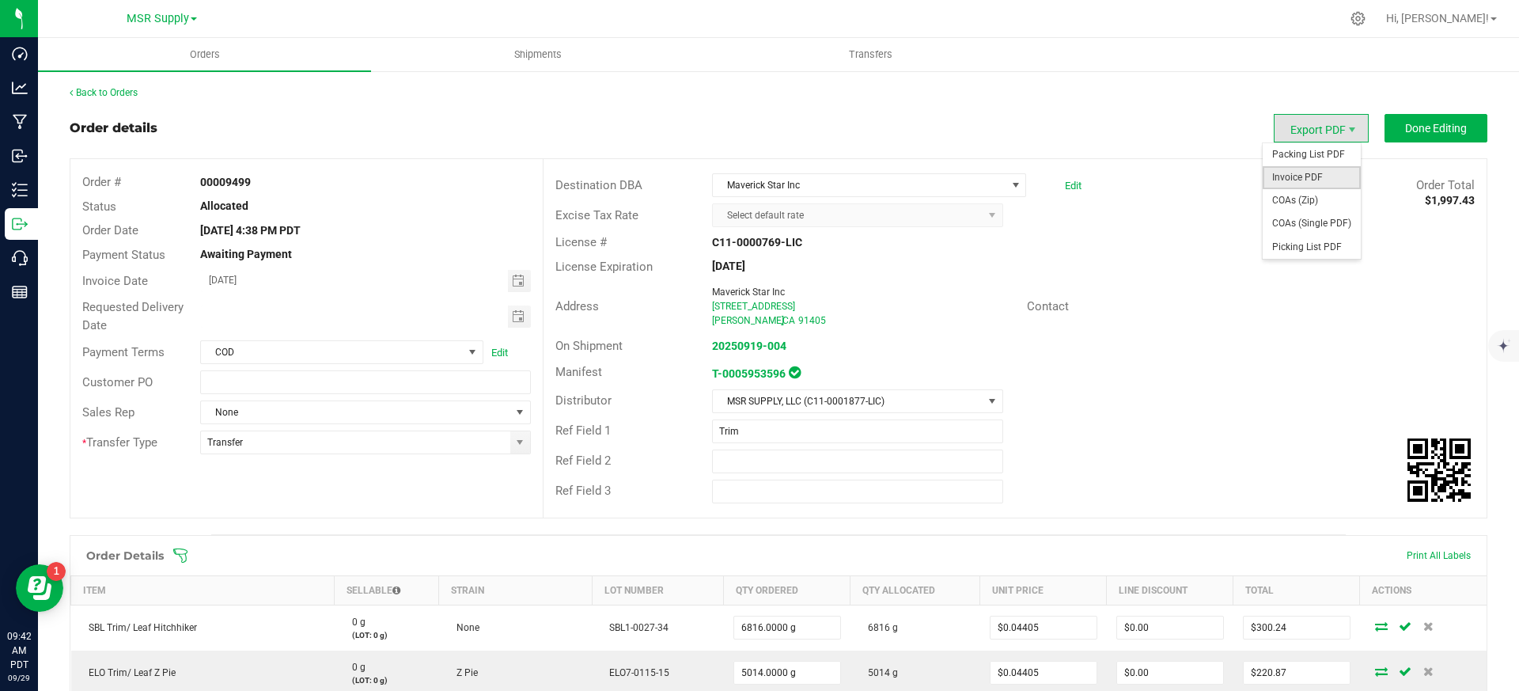
click at [1309, 176] on span "Invoice PDF" at bounding box center [1311, 177] width 98 height 23
